Goal: Information Seeking & Learning: Learn about a topic

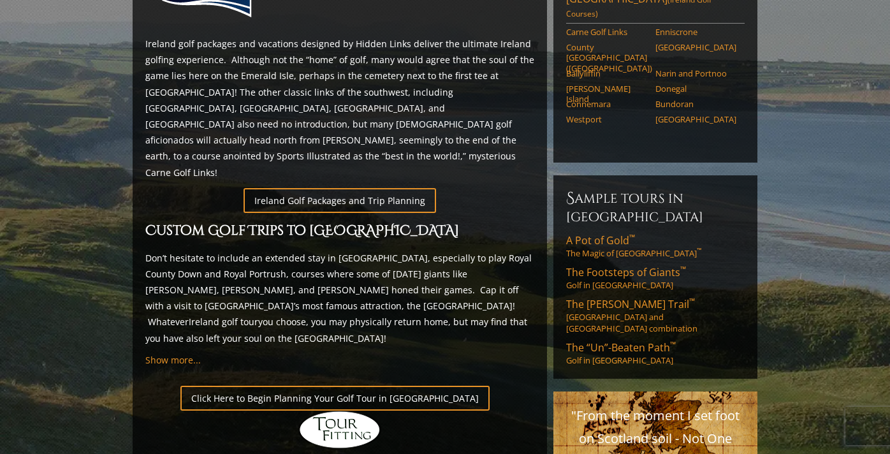
scroll to position [678, 0]
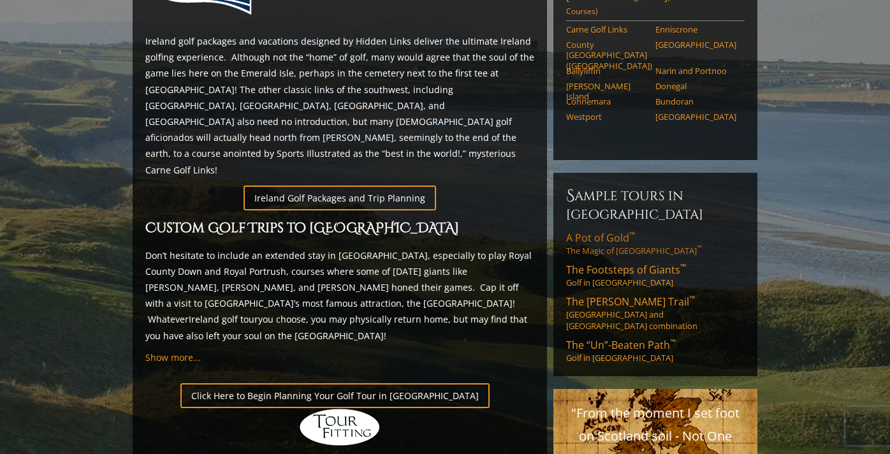
click at [609, 231] on span "A Pot of Gold ™" at bounding box center [600, 238] width 69 height 14
click at [613, 263] on link "The Footsteps of Giants ™ Golf in Northern Ireland" at bounding box center [655, 276] width 179 height 26
click at [599, 295] on span "The Stout Trail ™" at bounding box center [630, 302] width 129 height 14
click at [619, 338] on span "The “Un”-Beaten Path ™" at bounding box center [621, 345] width 110 height 14
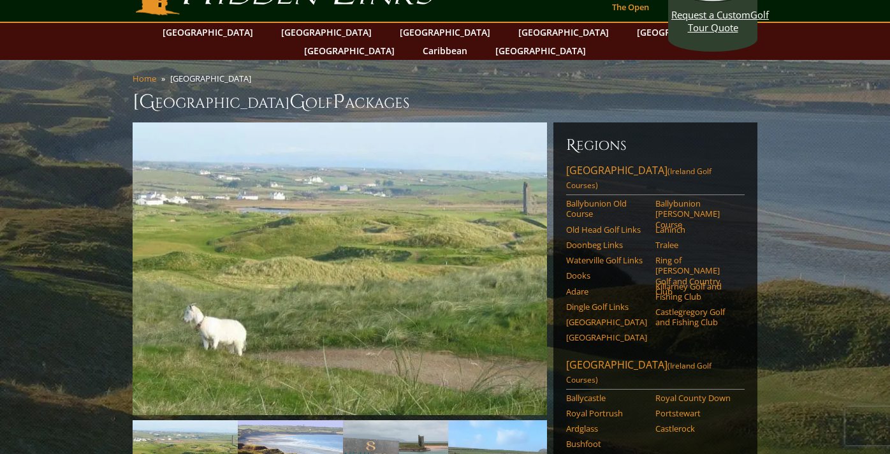
scroll to position [0, 0]
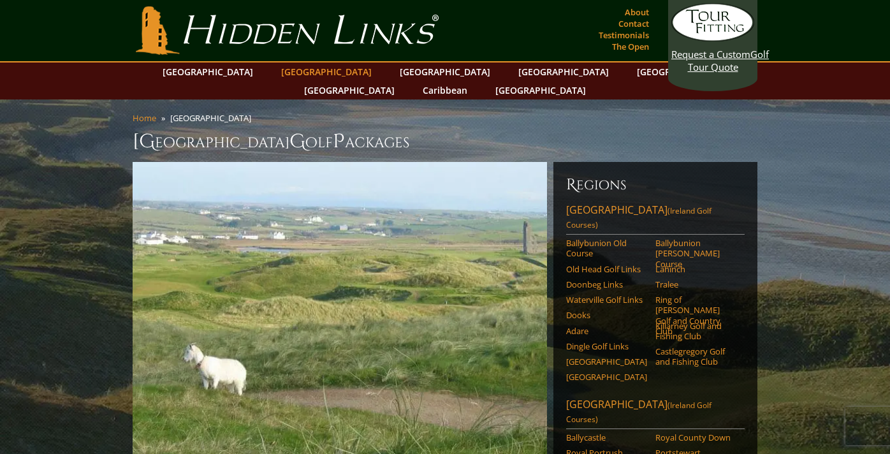
click at [309, 74] on link "[GEOGRAPHIC_DATA]" at bounding box center [326, 71] width 103 height 18
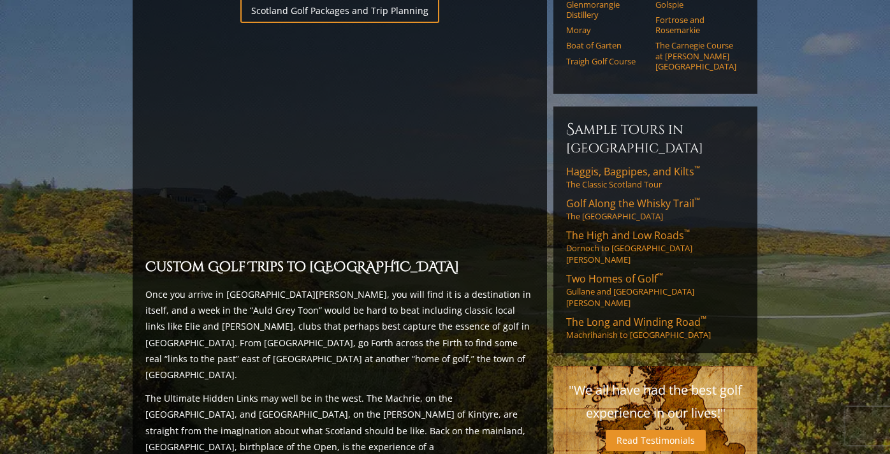
scroll to position [967, 0]
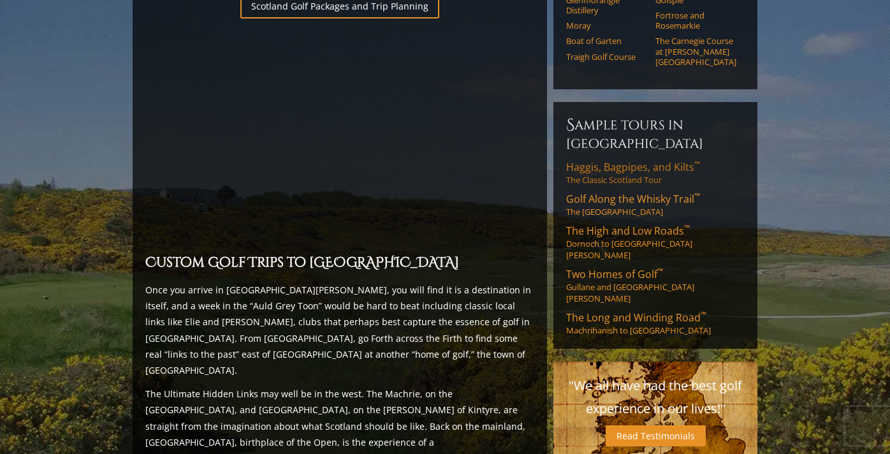
click at [620, 160] on link "Haggis, Bagpipes, and Kilts ™ The Classic Scotland Tour" at bounding box center [655, 173] width 179 height 26
